Goal: Task Accomplishment & Management: Use online tool/utility

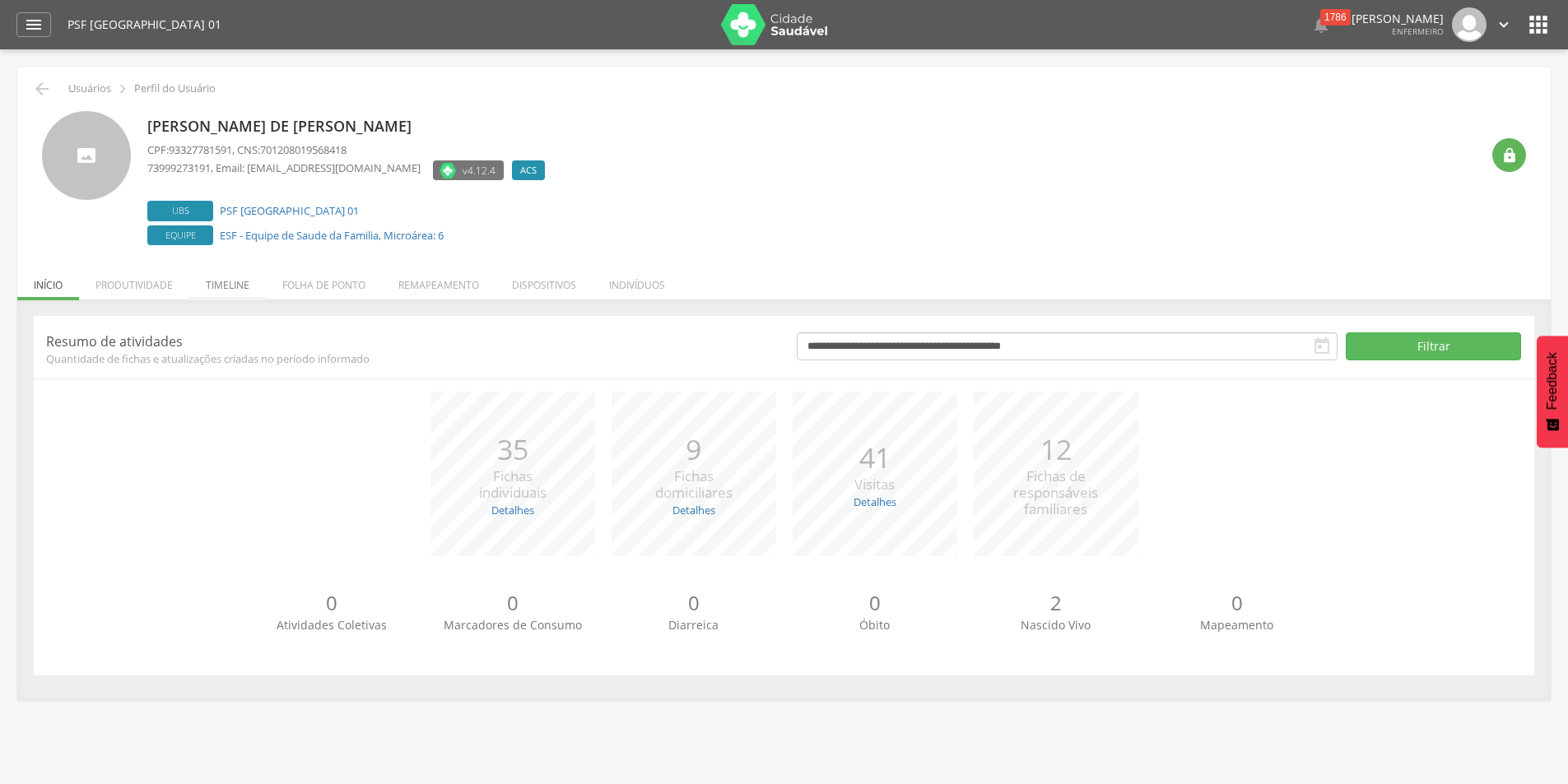
click at [236, 284] on li "Timeline" at bounding box center [227, 280] width 76 height 39
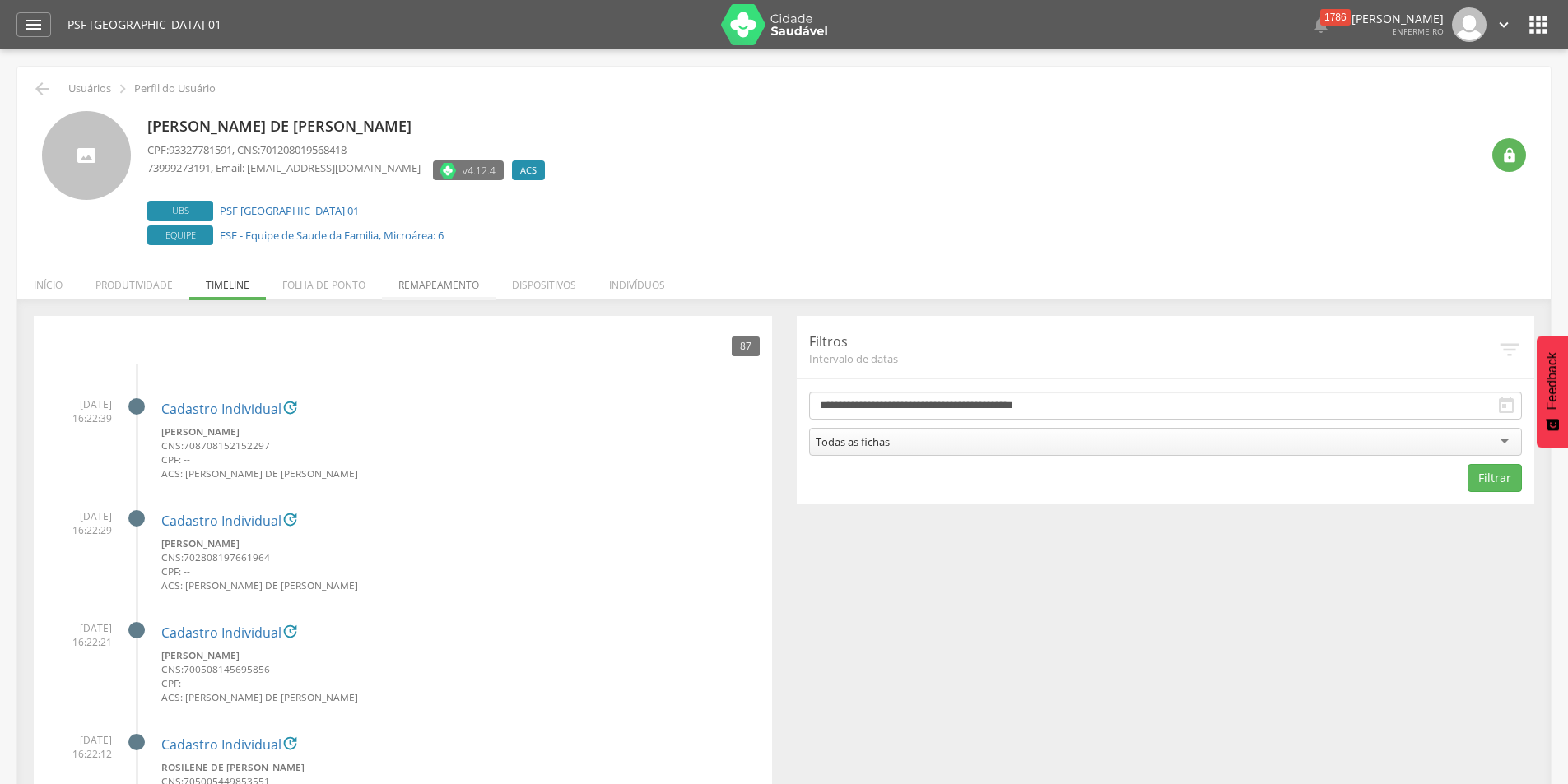
click at [440, 278] on li "Remapeamento" at bounding box center [438, 280] width 114 height 39
click at [440, 278] on ul "Início Produtividade Timeline Folha de ponto Remapeamento Gerenciar acesso Quar…" at bounding box center [784, 285] width 1533 height 14
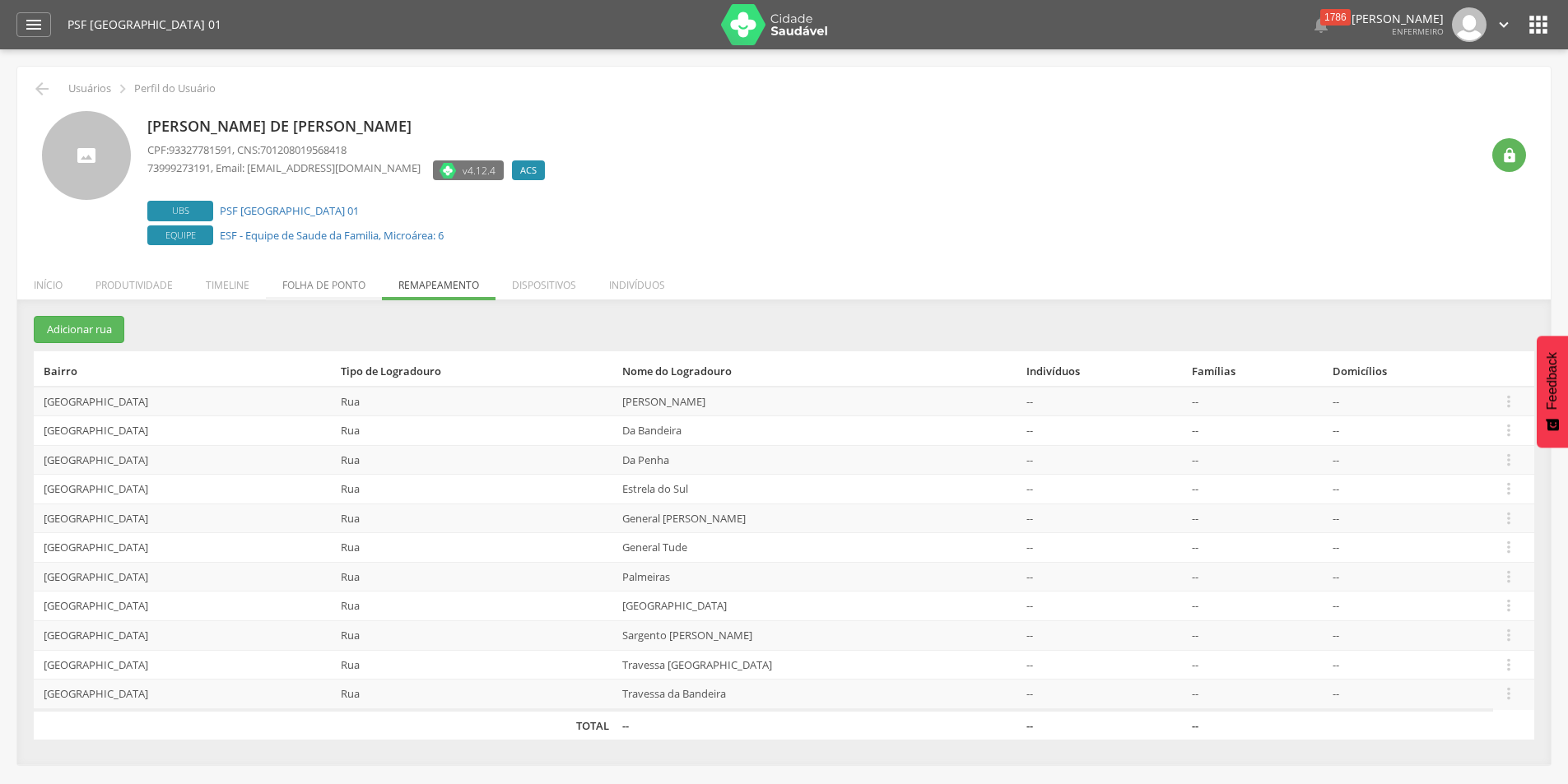
click at [318, 280] on li "Folha de ponto" at bounding box center [324, 280] width 116 height 39
click at [318, 280] on ul "Início Produtividade Timeline Folha de ponto Remapeamento Gerenciar acesso Quar…" at bounding box center [784, 285] width 1533 height 14
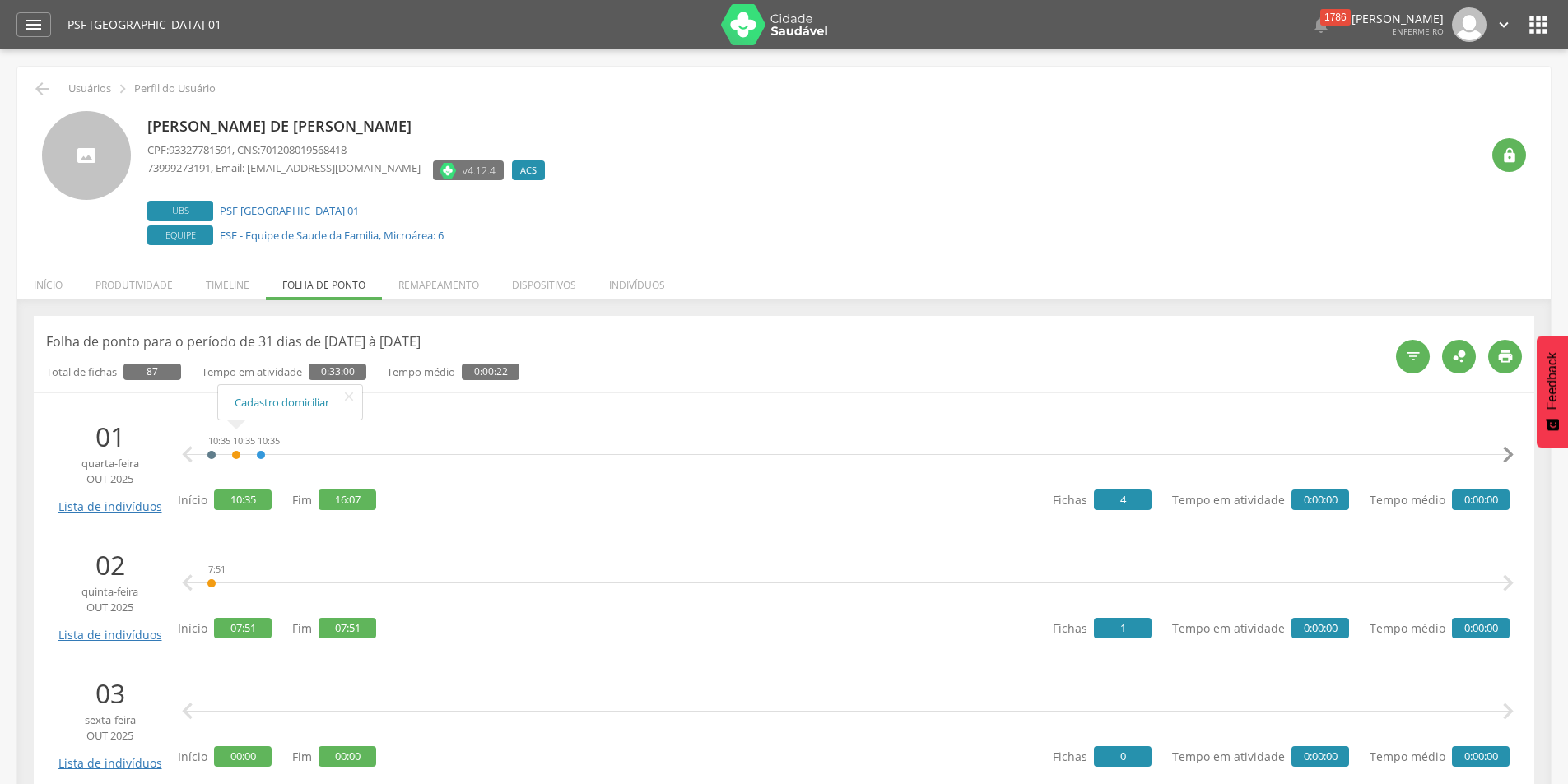
click at [235, 452] on div "10:35" at bounding box center [236, 454] width 10 height 49
click at [274, 405] on link "Cadastro domiciliar" at bounding box center [290, 402] width 111 height 21
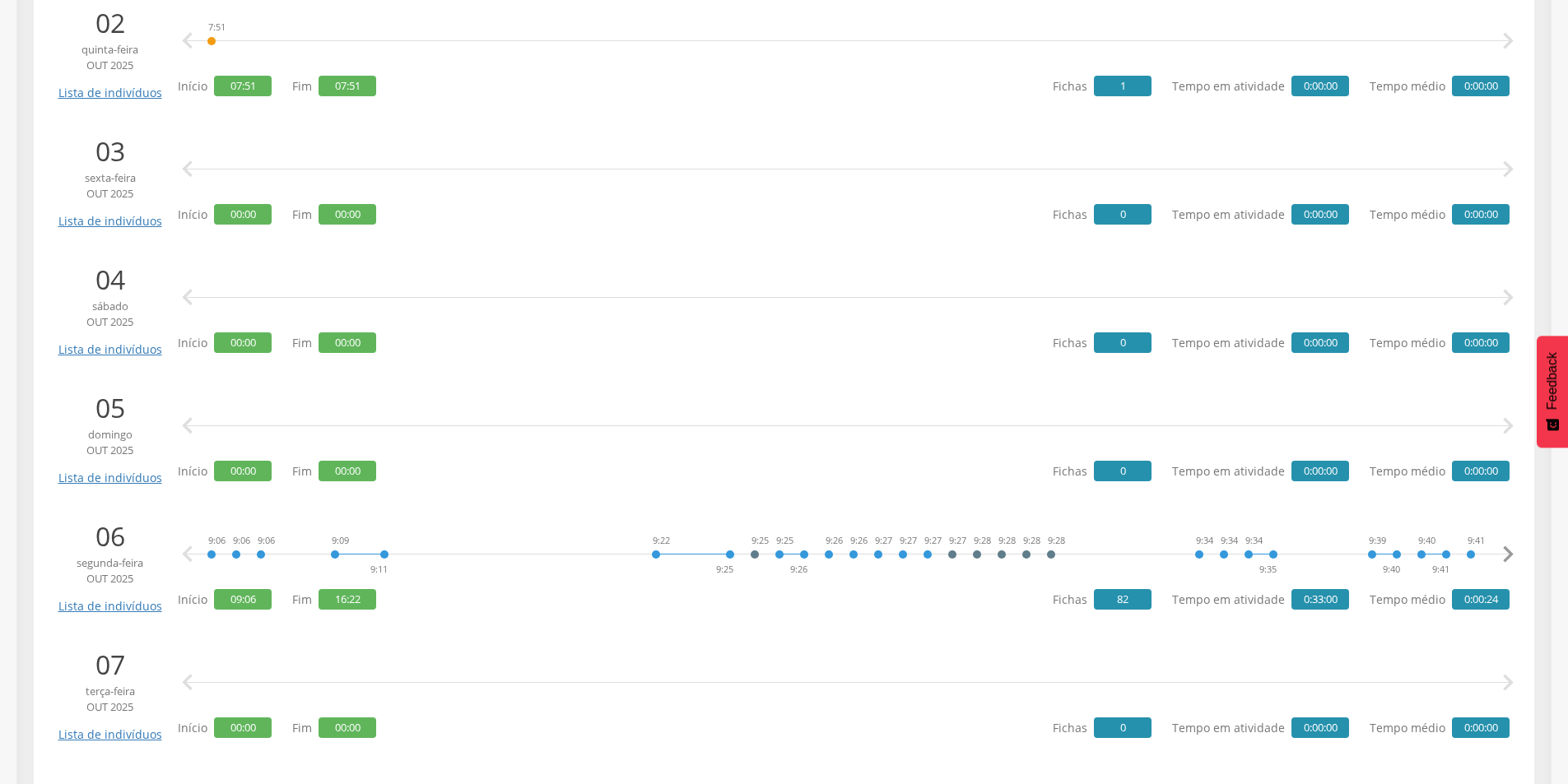
scroll to position [576, 0]
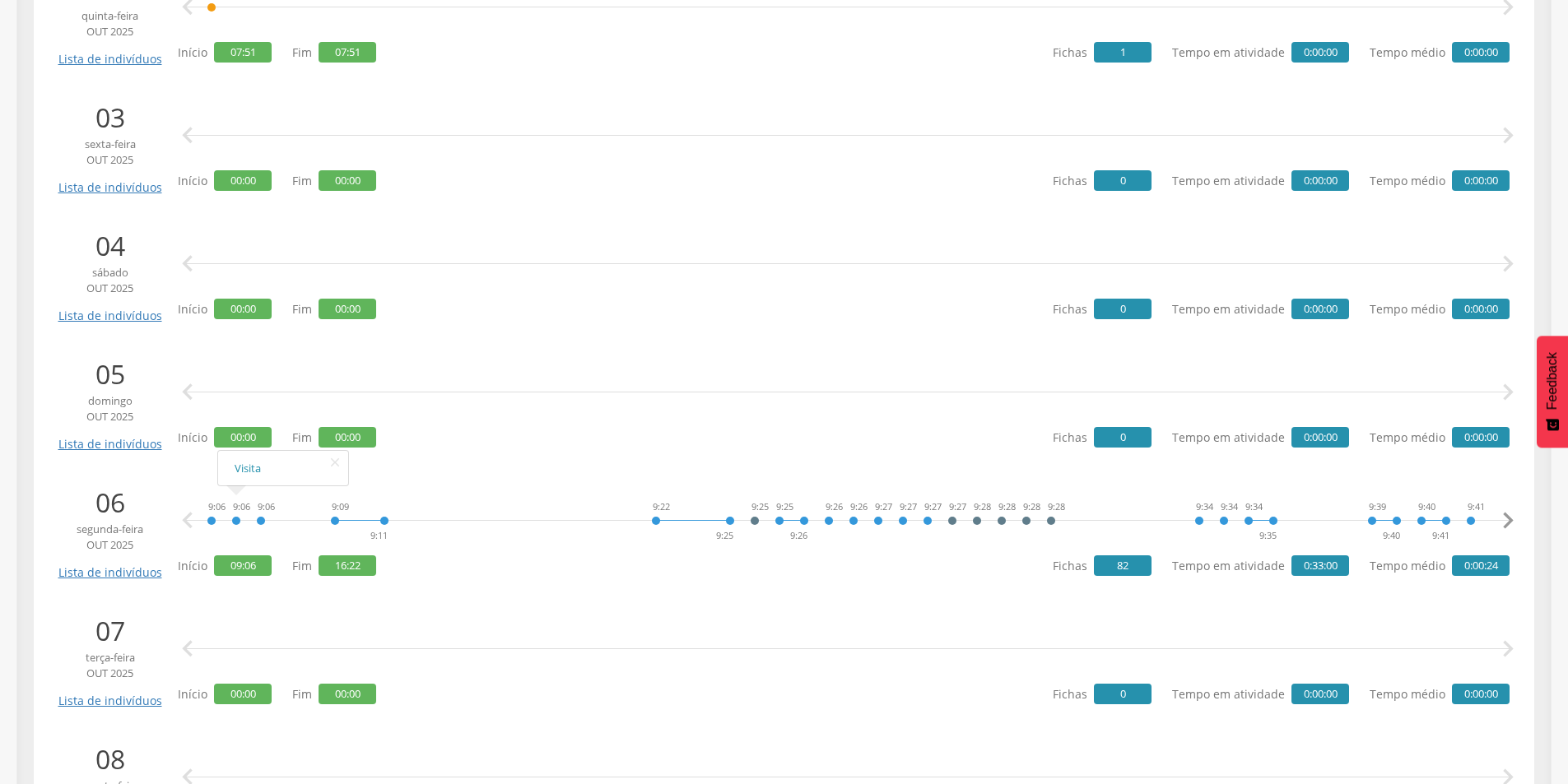
click at [234, 521] on div "9:06" at bounding box center [236, 521] width 10 height 49
click at [249, 470] on link "Visita" at bounding box center [283, 468] width 97 height 21
click at [869, 470] on link "Visita" at bounding box center [900, 468] width 97 height 21
click at [1231, 467] on link "Visita" at bounding box center [1270, 468] width 97 height 21
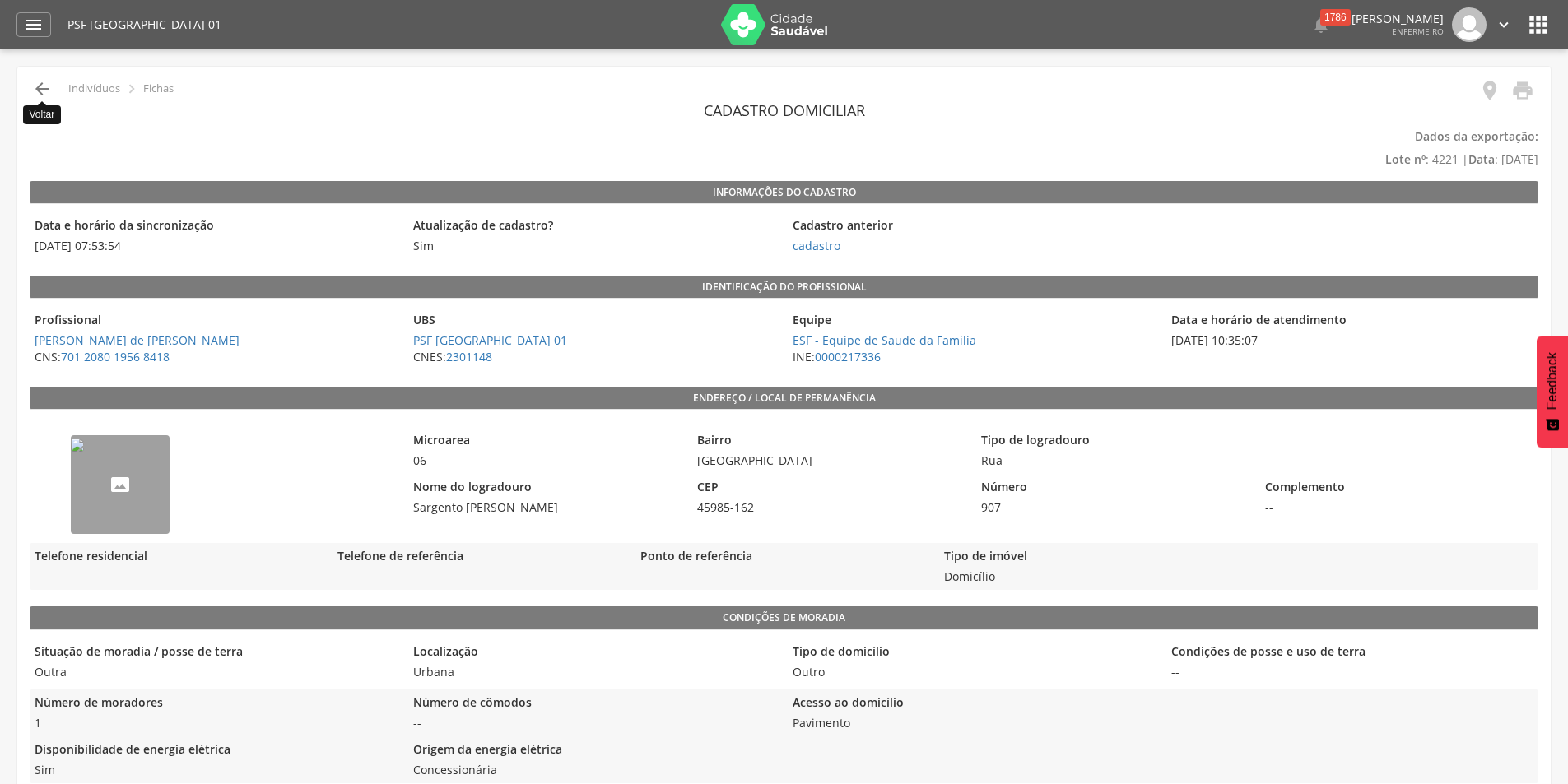
click at [34, 87] on icon "" at bounding box center [42, 89] width 20 height 20
click at [39, 88] on icon "" at bounding box center [42, 89] width 20 height 20
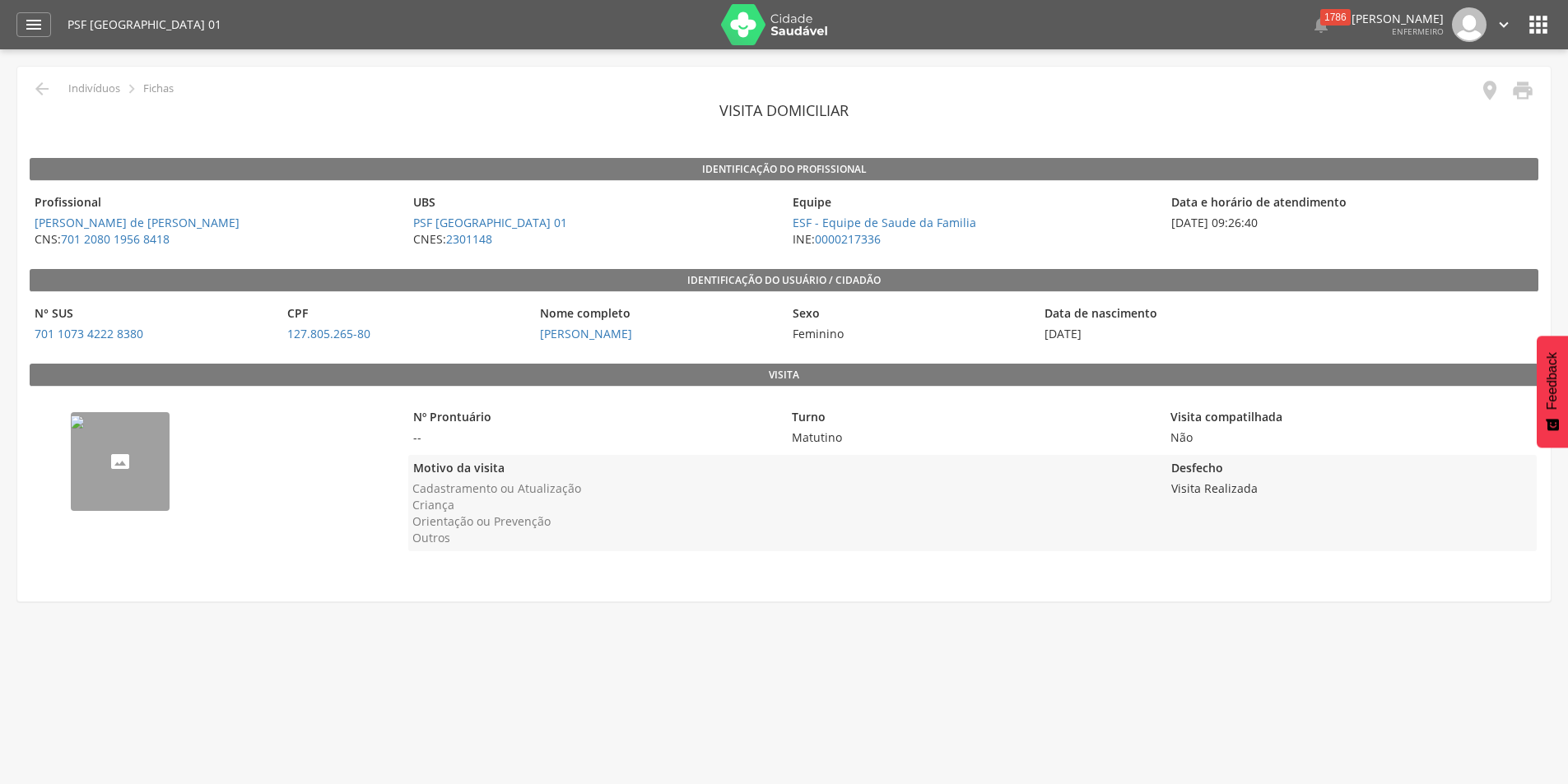
click at [84, 428] on img "--" at bounding box center [77, 422] width 13 height 13
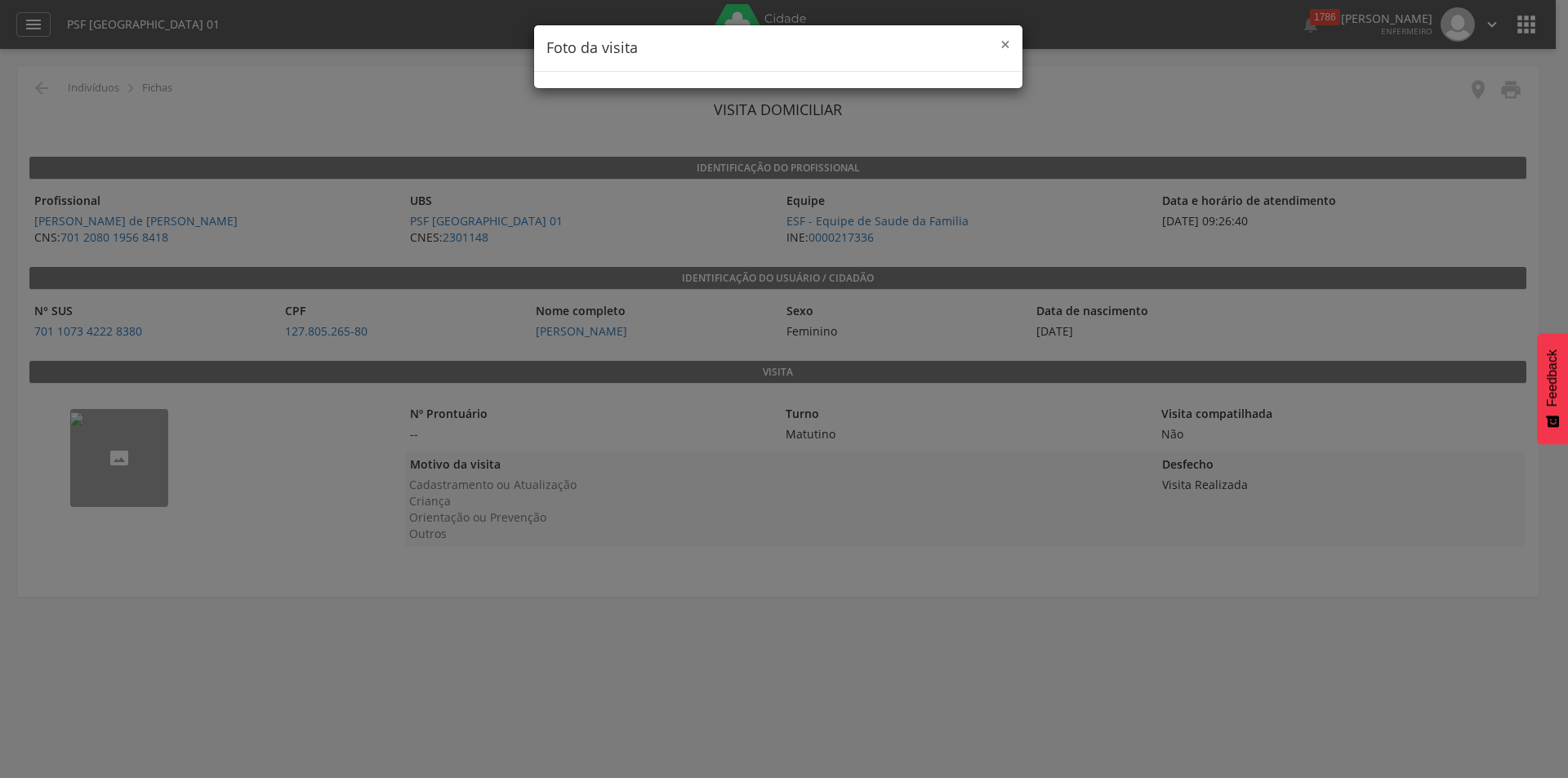
click at [1006, 44] on span "×" at bounding box center [1005, 44] width 10 height 23
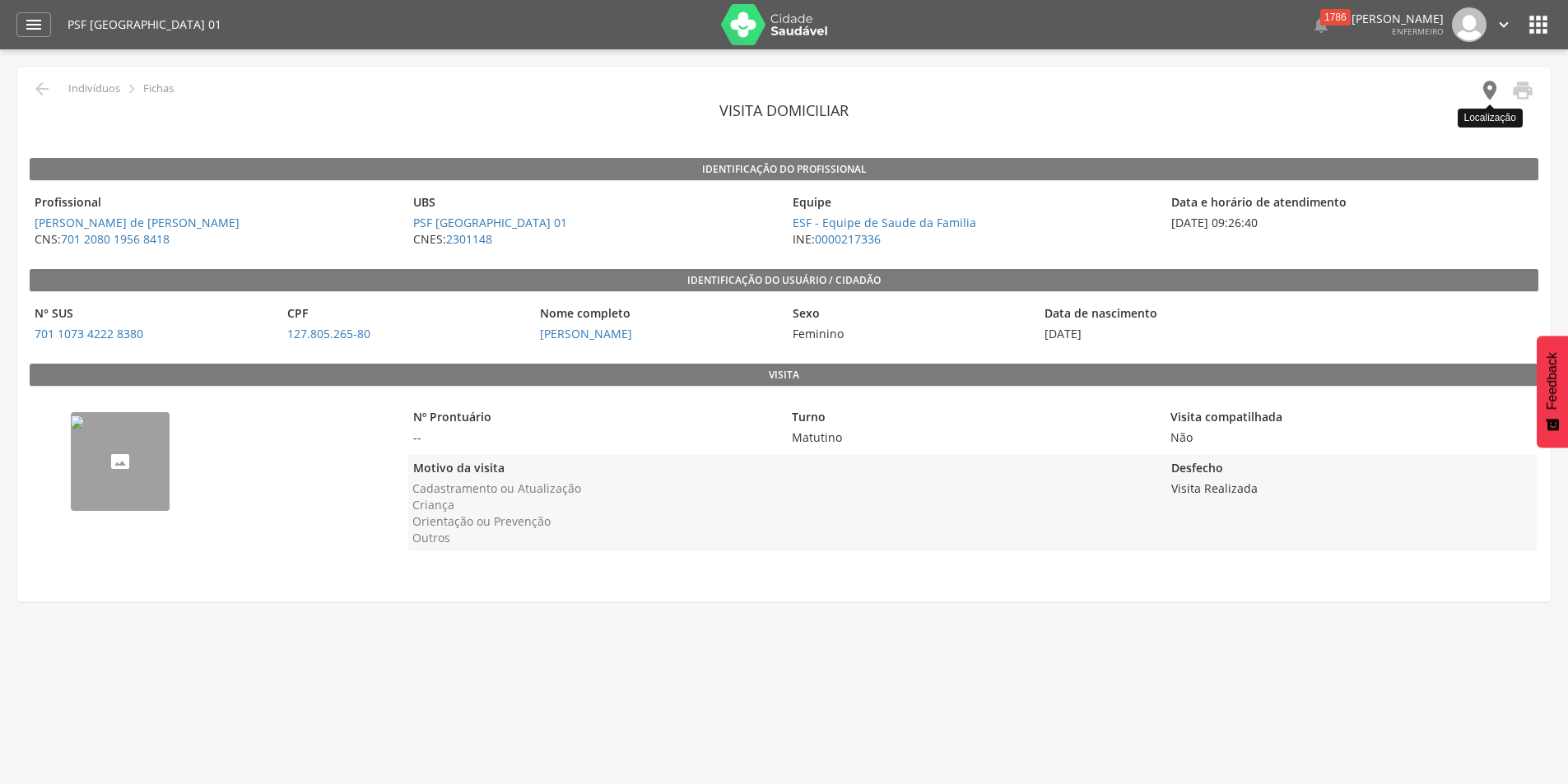
click at [1486, 88] on icon "" at bounding box center [1490, 90] width 23 height 23
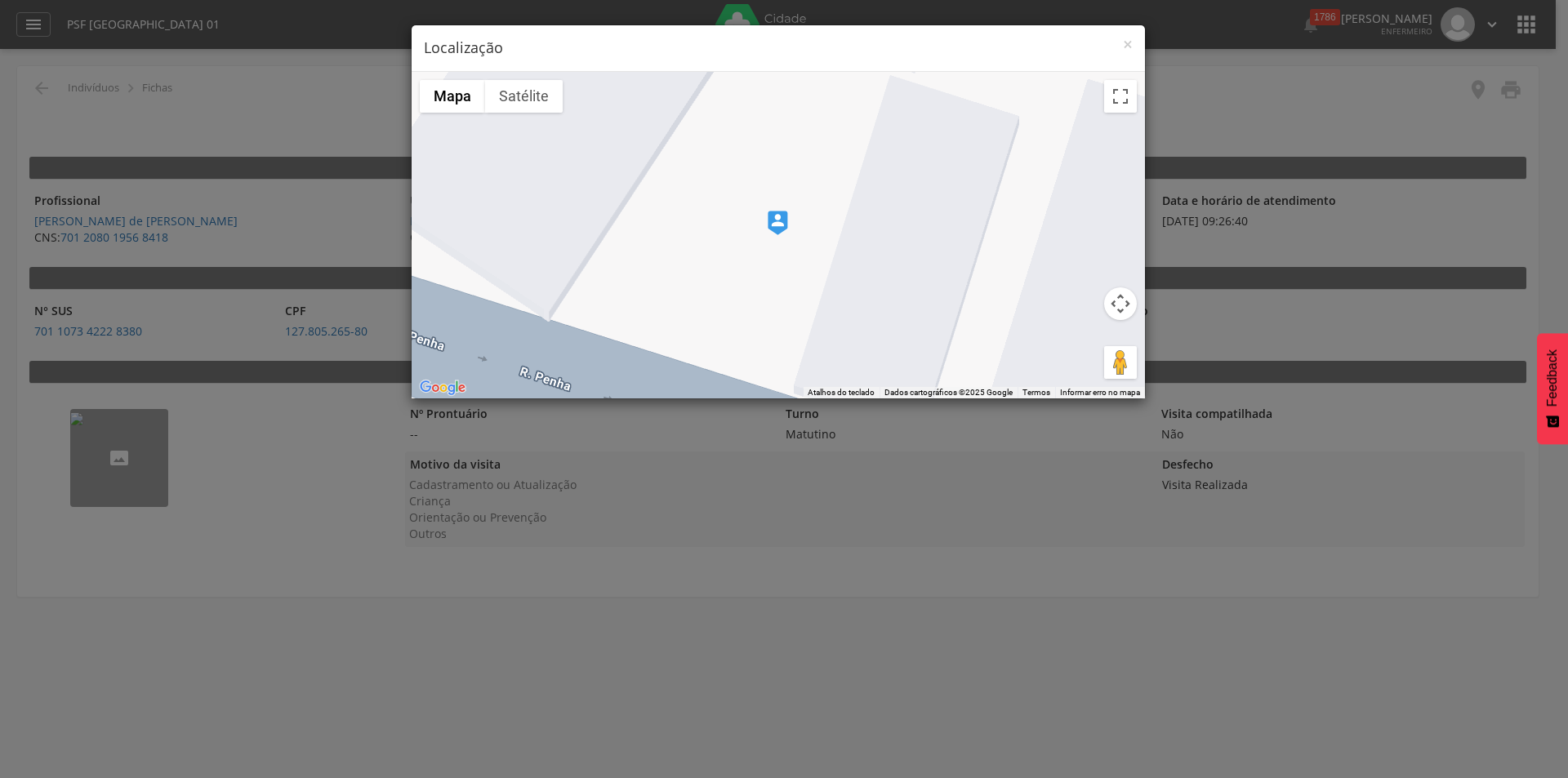
click at [780, 235] on div at bounding box center [778, 235] width 733 height 326
drag, startPoint x: 780, startPoint y: 234, endPoint x: 772, endPoint y: 211, distance: 24.4
click at [772, 211] on img at bounding box center [774, 210] width 20 height 25
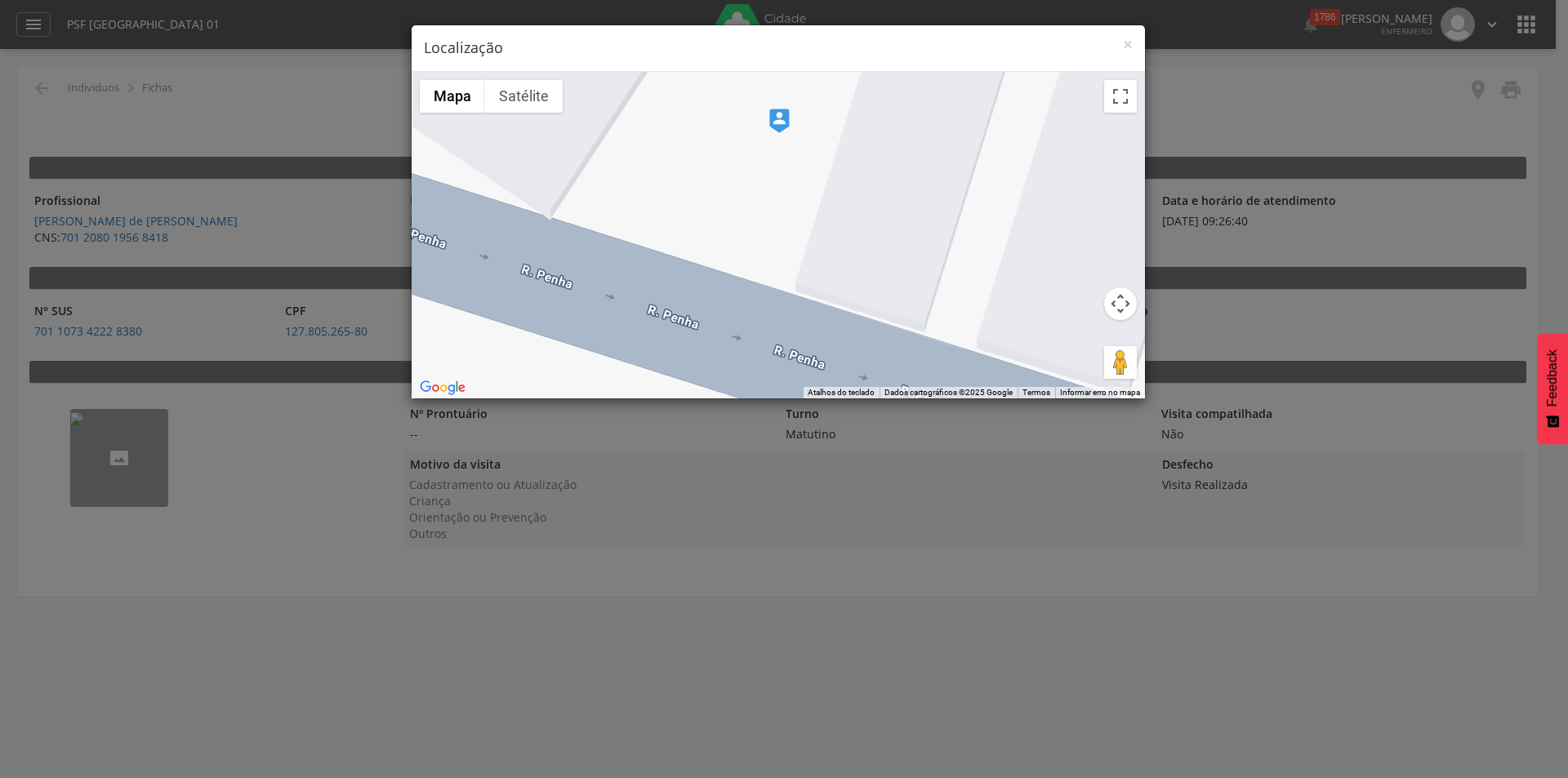
drag, startPoint x: 717, startPoint y: 293, endPoint x: 731, endPoint y: 221, distance: 73.3
click at [731, 221] on div at bounding box center [778, 235] width 733 height 326
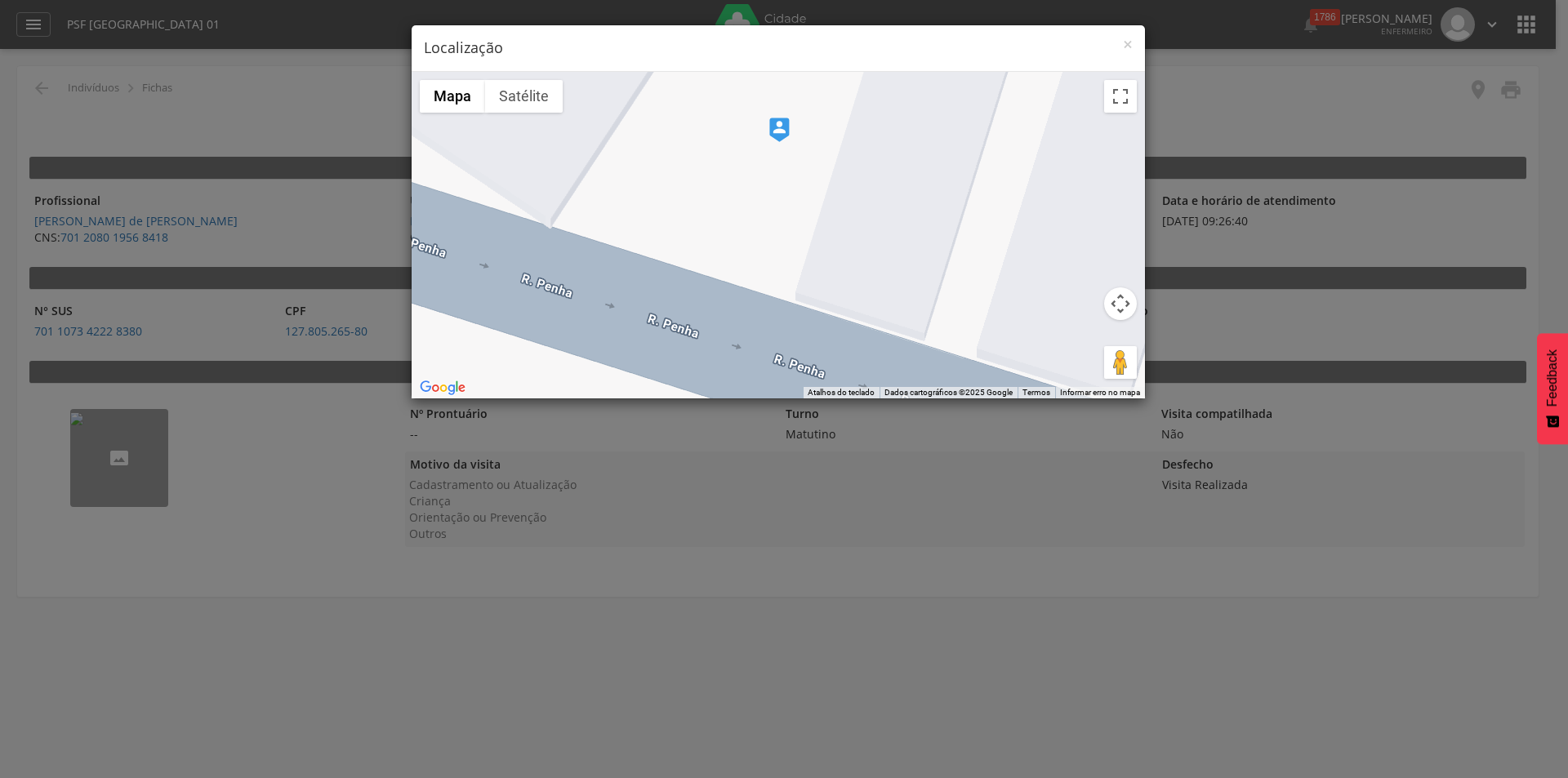
click at [1122, 309] on button "Controles da câmera no mapa" at bounding box center [1120, 303] width 33 height 33
click at [1122, 300] on button "Controles da câmera no mapa" at bounding box center [1120, 303] width 33 height 33
click at [516, 92] on button "Satélite" at bounding box center [523, 96] width 77 height 33
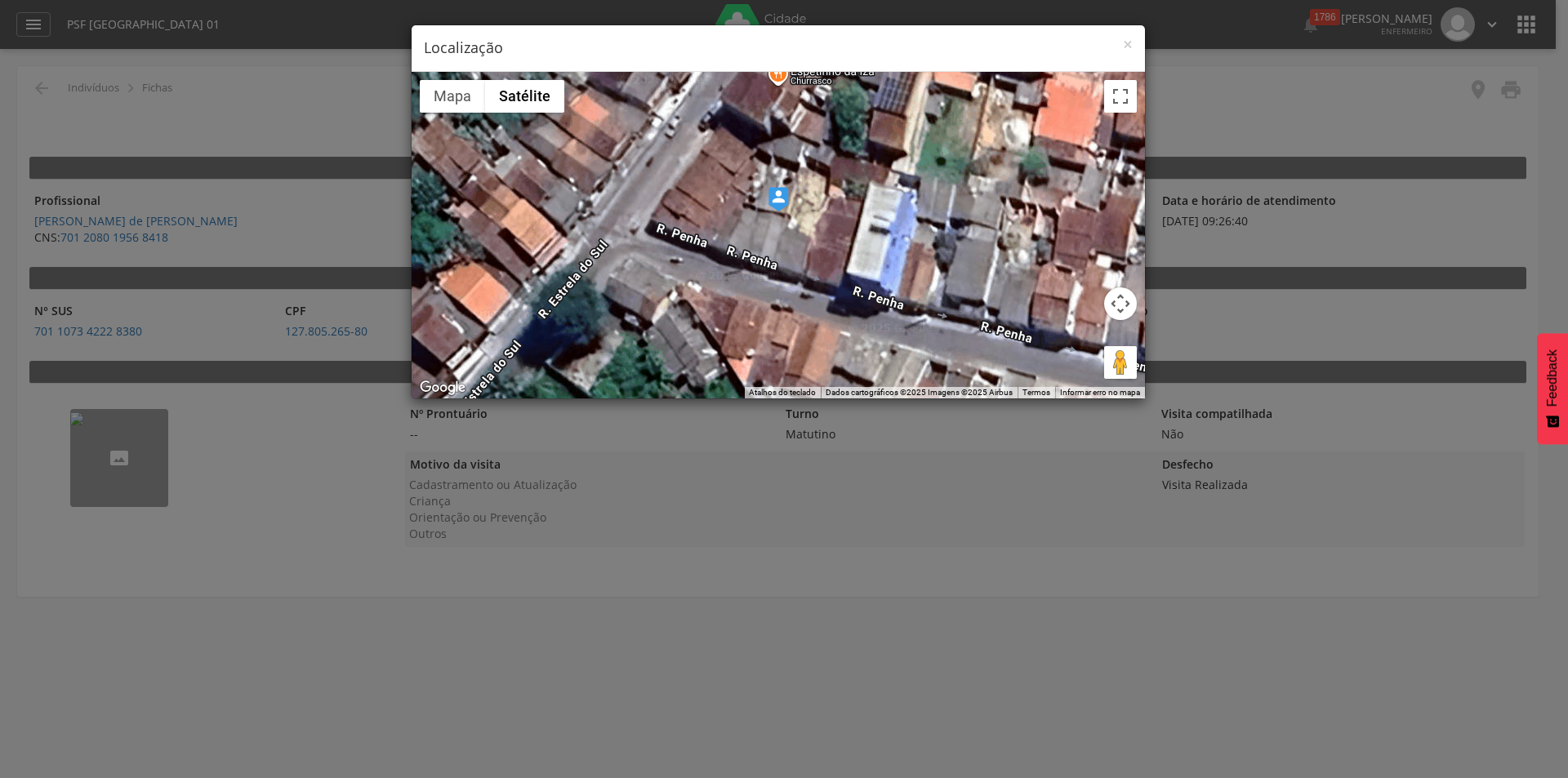
click at [1123, 304] on button "Controles da câmera no mapa" at bounding box center [1120, 303] width 33 height 33
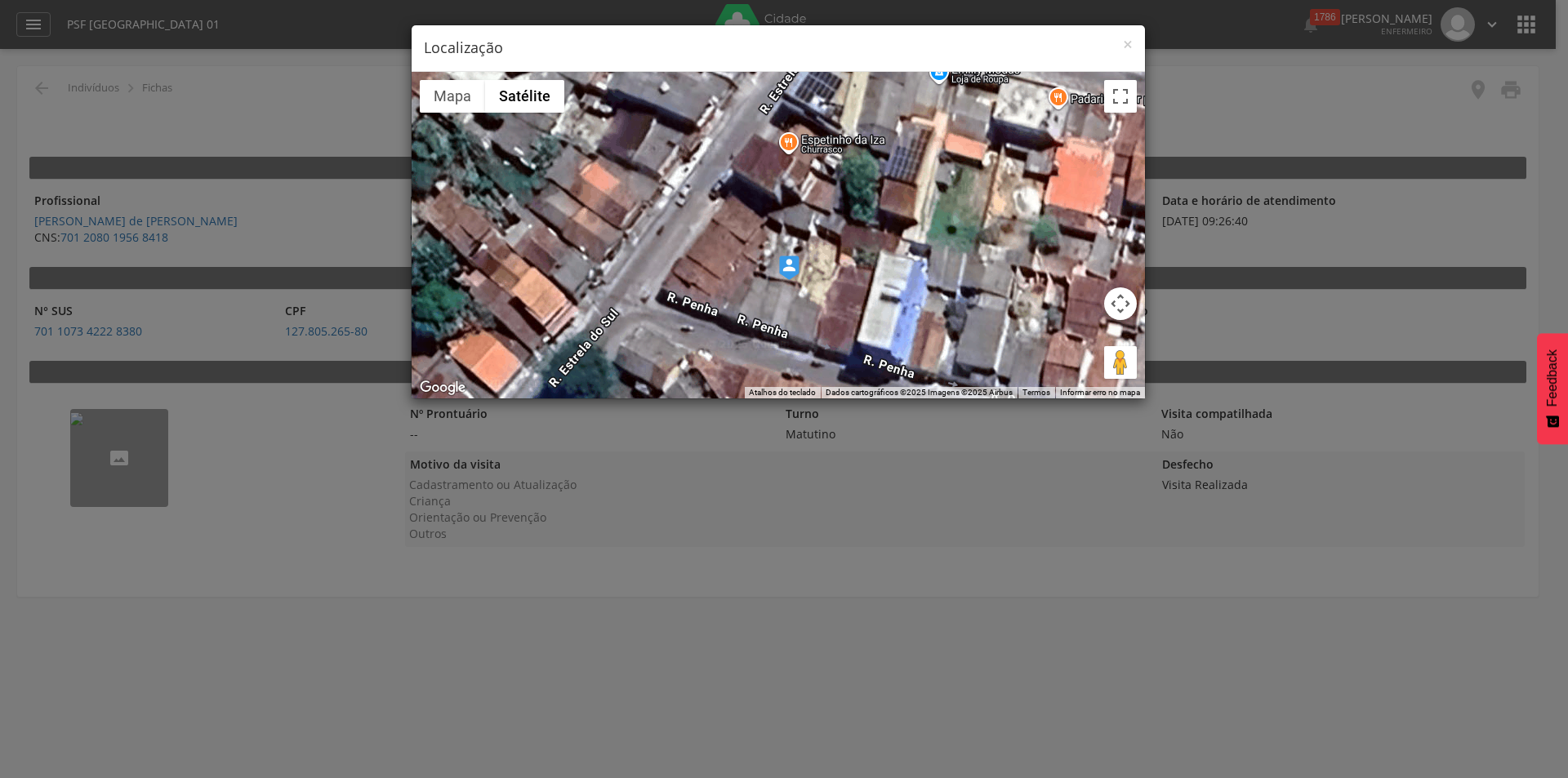
drag, startPoint x: 782, startPoint y: 244, endPoint x: 792, endPoint y: 315, distance: 71.7
click at [792, 315] on div at bounding box center [778, 235] width 733 height 326
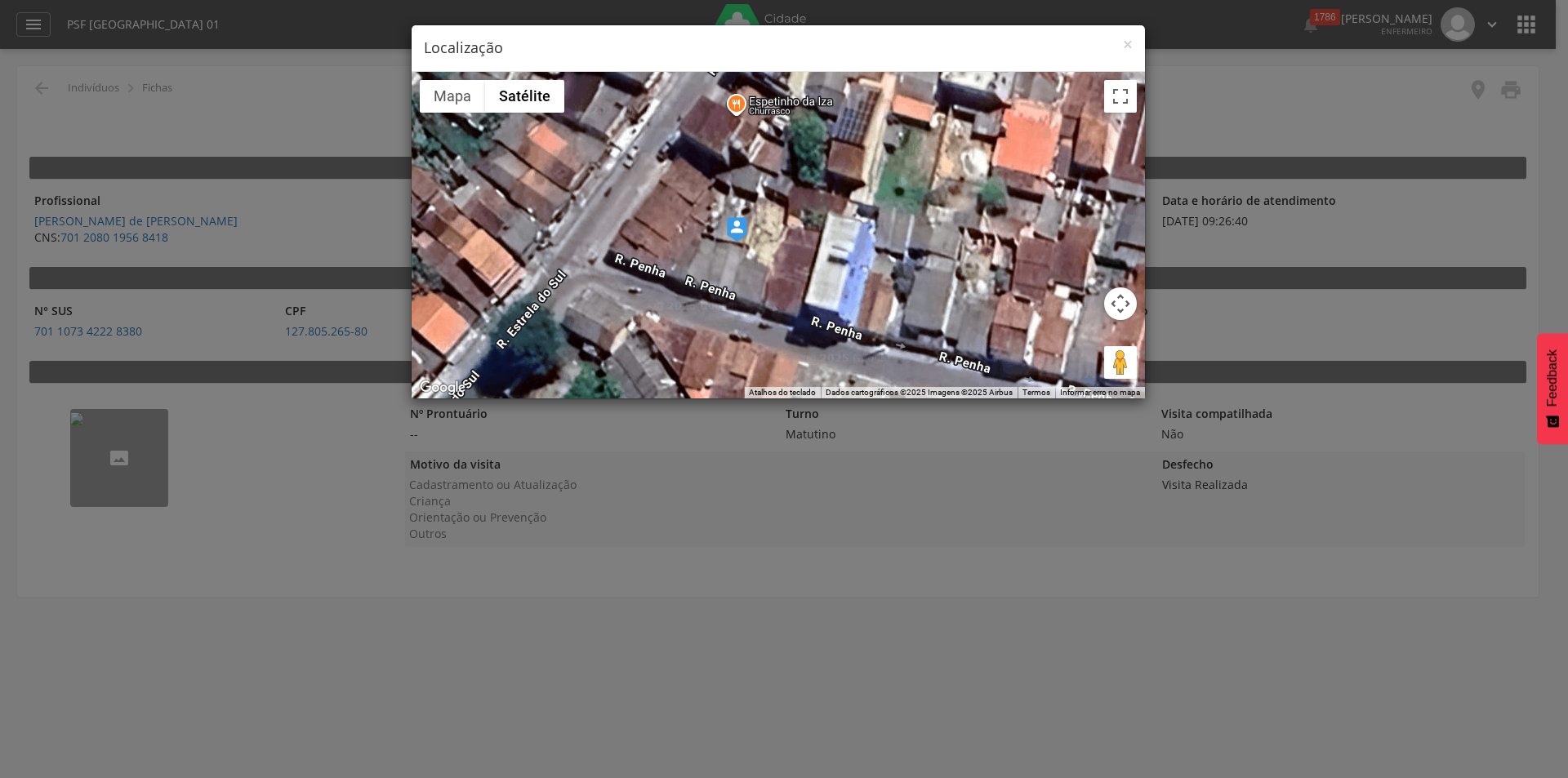
drag, startPoint x: 863, startPoint y: 268, endPoint x: 833, endPoint y: 250, distance: 35.0
click at [833, 250] on div at bounding box center [778, 235] width 733 height 326
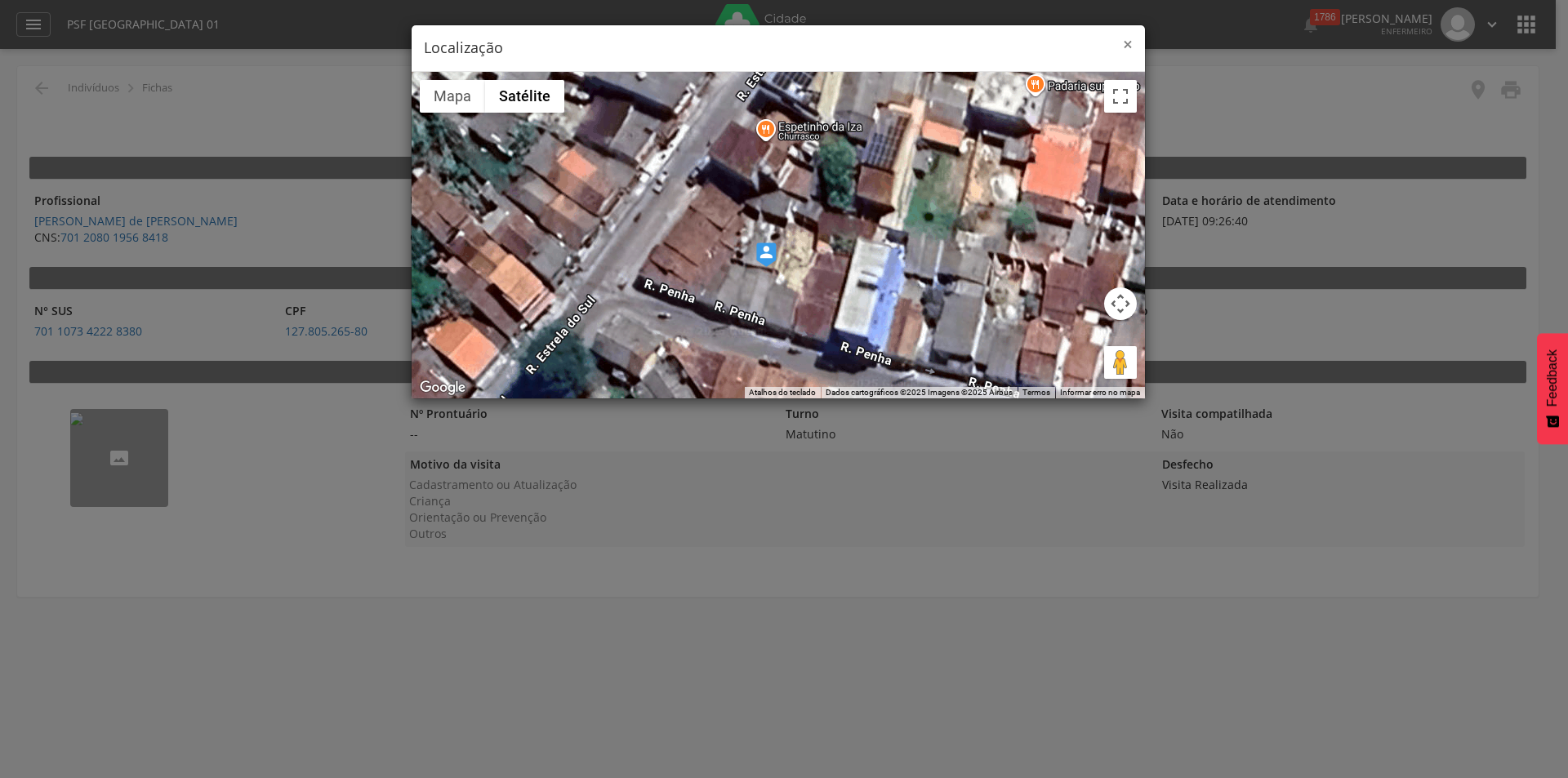
click at [1129, 44] on span "×" at bounding box center [1127, 44] width 10 height 23
